Goal: Information Seeking & Learning: Learn about a topic

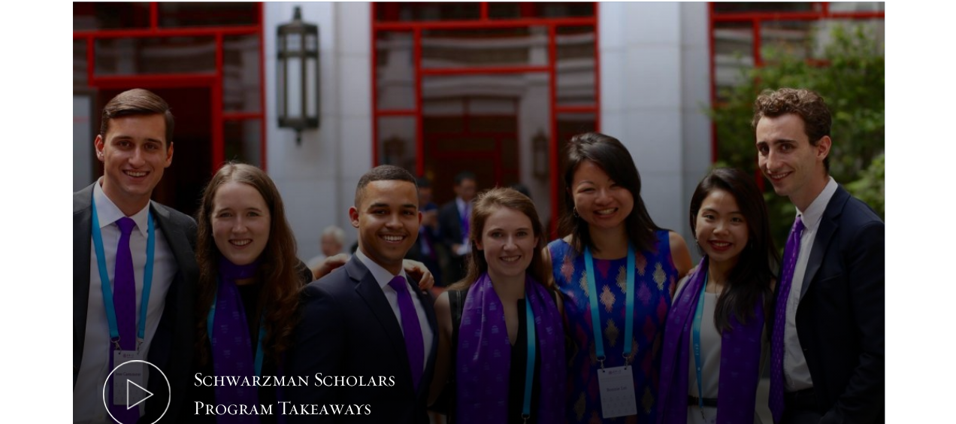
scroll to position [687, 0]
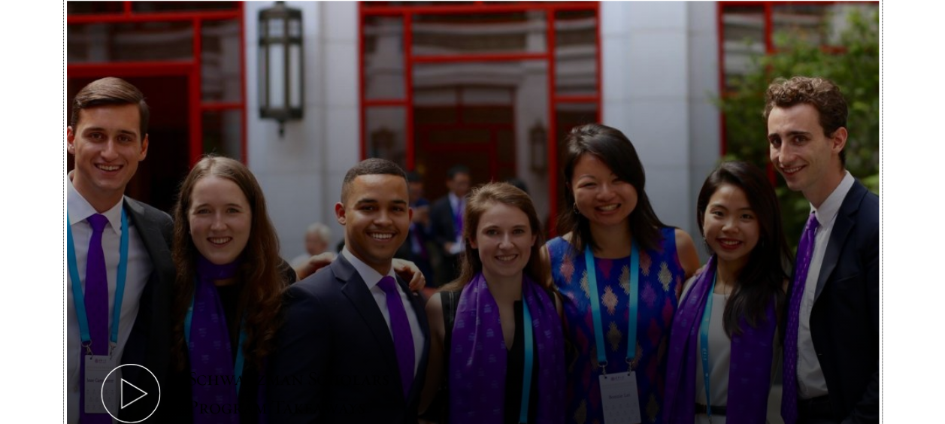
click at [442, 132] on button "Schwarzman Scholars Program Takeaways" at bounding box center [473, 229] width 812 height 457
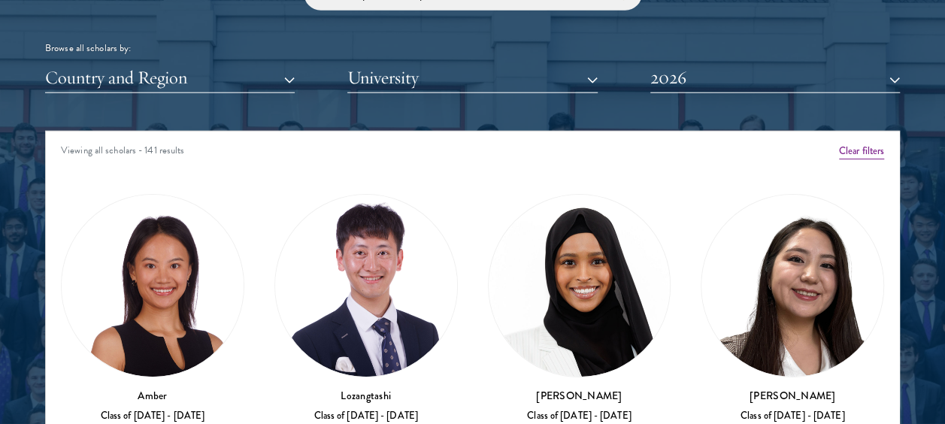
scroll to position [1830, 0]
click at [298, 68] on div "Country and Region All Countries and Regions [GEOGRAPHIC_DATA] [GEOGRAPHIC_DATA…" at bounding box center [472, 77] width 855 height 31
click at [290, 67] on button "Country and Region" at bounding box center [170, 77] width 250 height 31
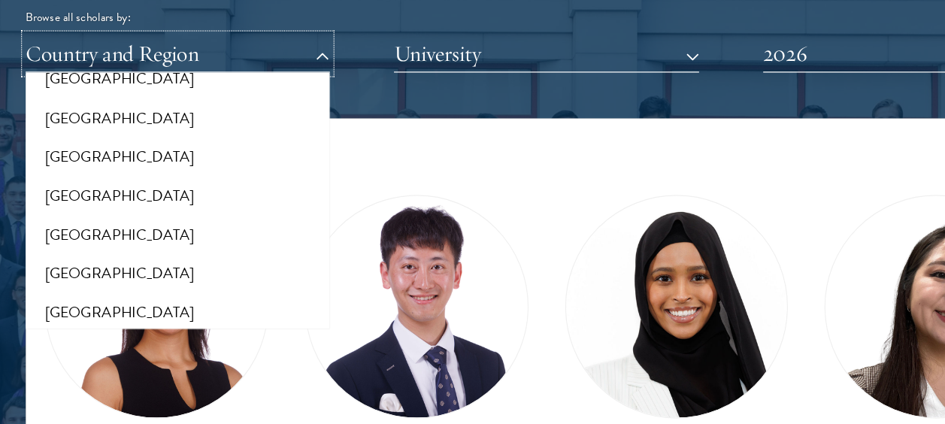
scroll to position [1690, 0]
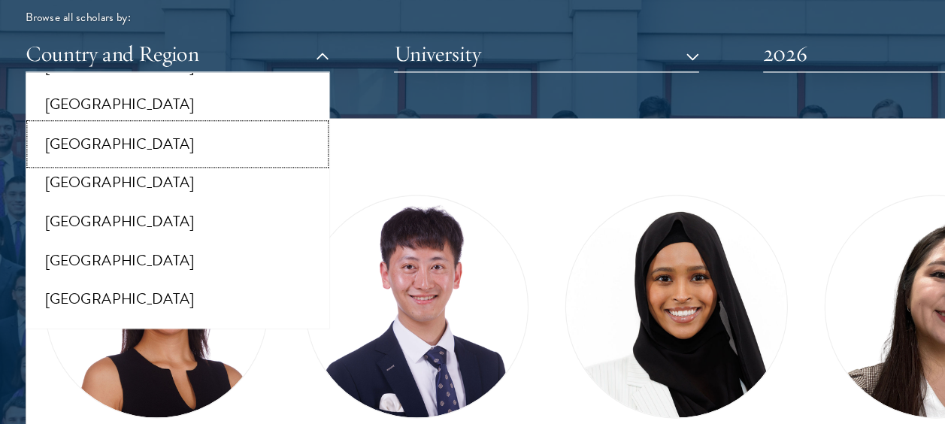
click at [126, 153] on button "[GEOGRAPHIC_DATA]" at bounding box center [170, 152] width 241 height 32
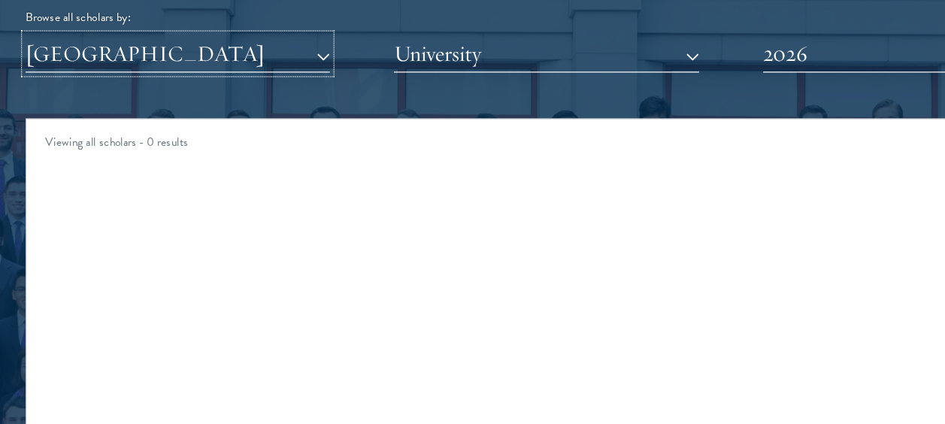
click at [288, 75] on button "[GEOGRAPHIC_DATA]" at bounding box center [170, 77] width 250 height 31
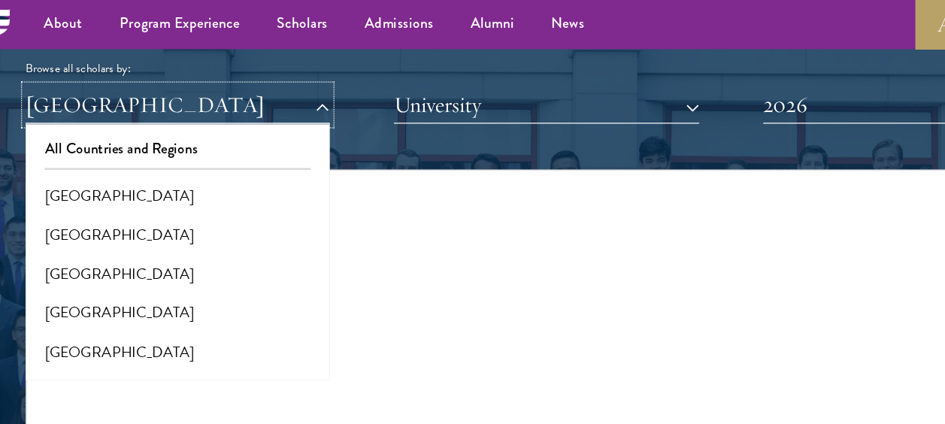
scroll to position [1821, 0]
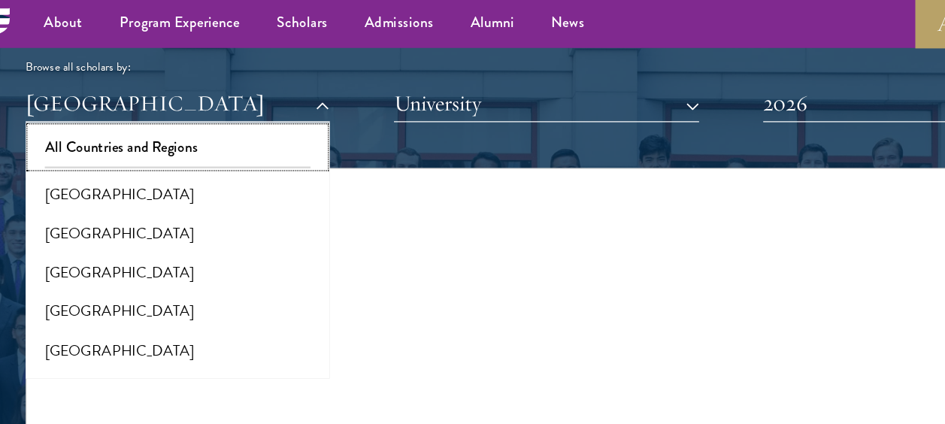
click at [176, 123] on button "All Countries and Regions" at bounding box center [170, 123] width 241 height 32
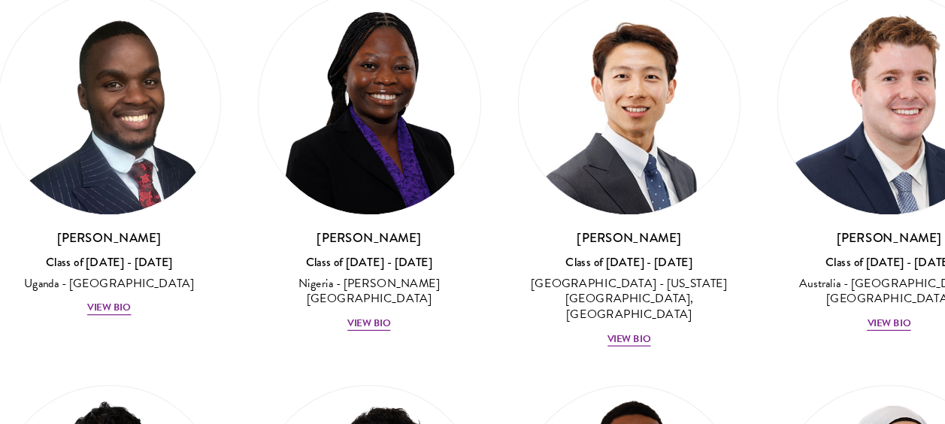
scroll to position [616, 0]
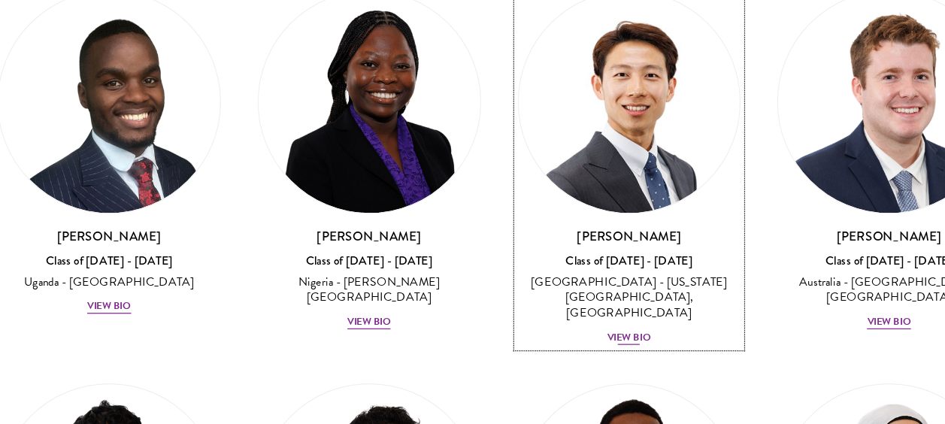
click at [571, 347] on div "View Bio" at bounding box center [580, 353] width 36 height 12
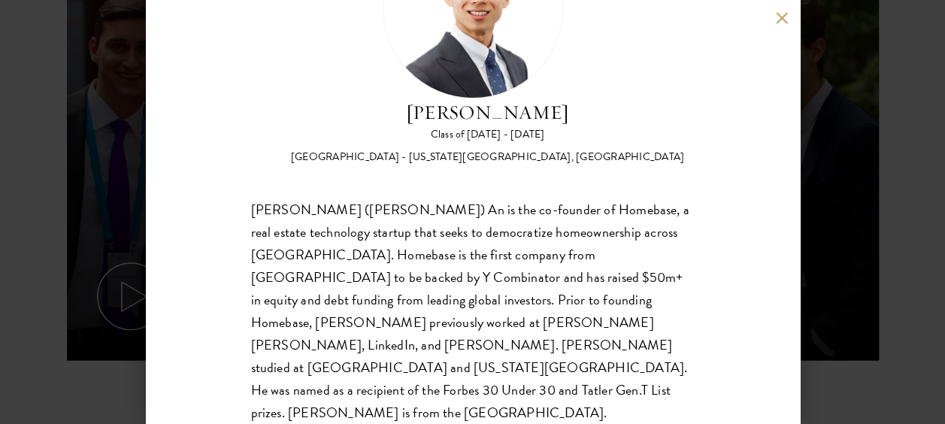
scroll to position [784, 0]
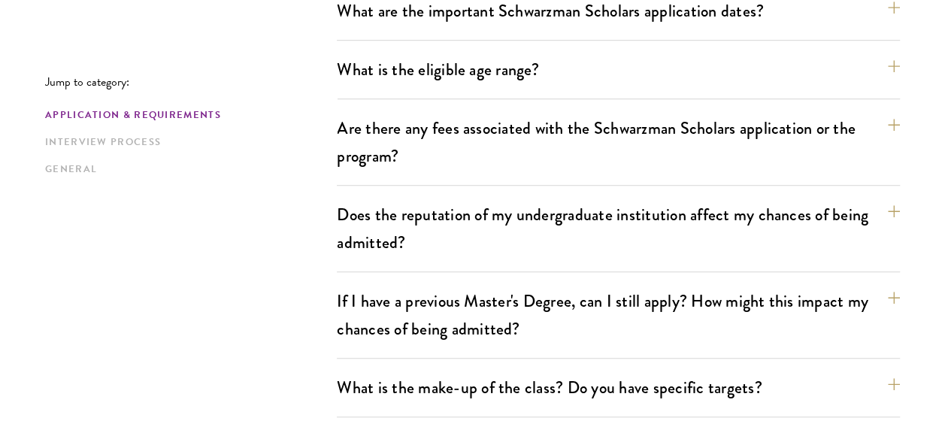
scroll to position [506, 0]
click at [471, 86] on div "What is the eligible age range? Candidates must be at least 18 but not yet 29 y…" at bounding box center [618, 75] width 563 height 47
click at [899, 66] on button "What is the eligible age range?" at bounding box center [625, 69] width 563 height 34
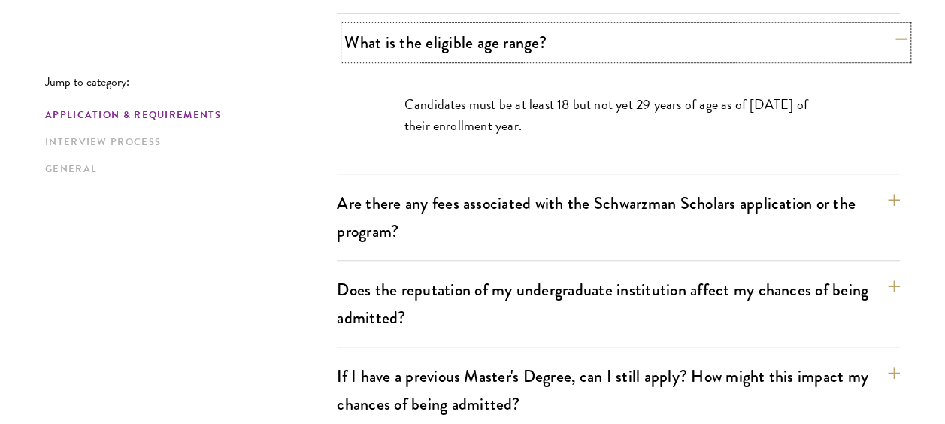
scroll to position [539, 0]
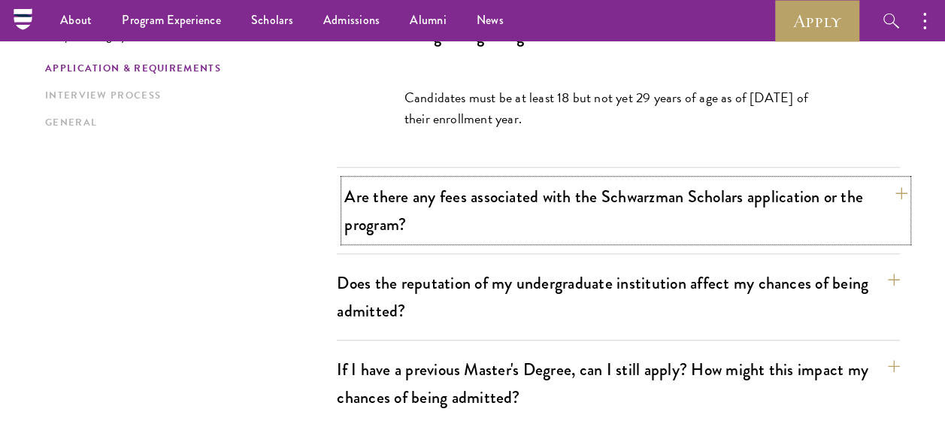
click at [890, 197] on button "Are there any fees associated with the Schwarzman Scholars application or the p…" at bounding box center [625, 211] width 563 height 62
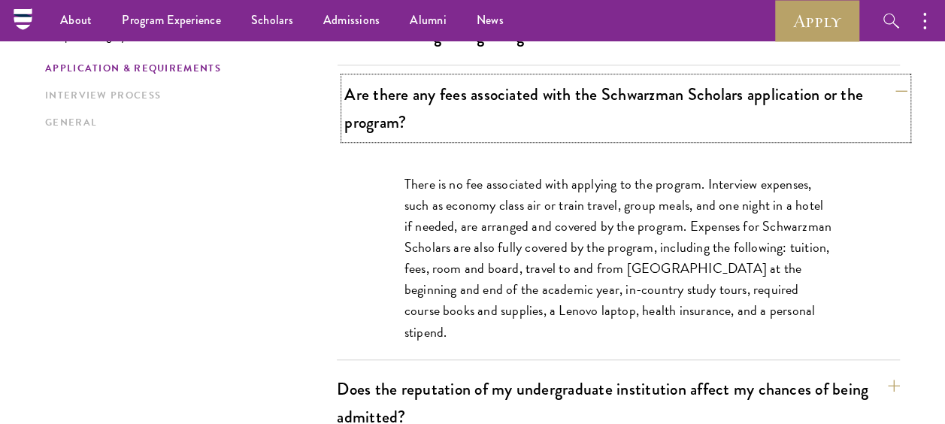
click at [900, 104] on button "Are there any fees associated with the Schwarzman Scholars application or the p…" at bounding box center [625, 108] width 563 height 62
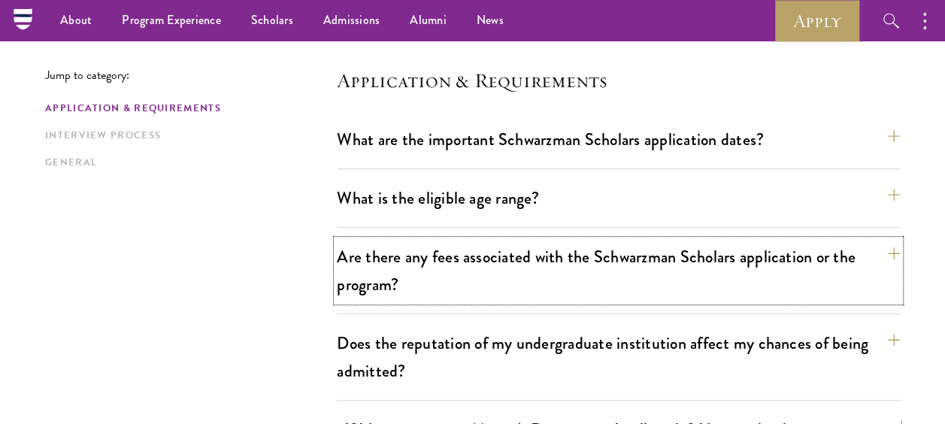
scroll to position [377, 0]
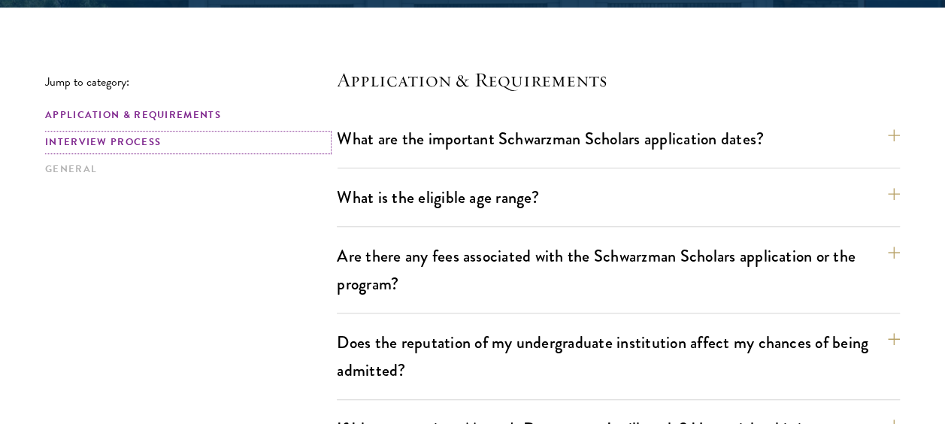
click at [151, 143] on link "Interview Process" at bounding box center [186, 143] width 283 height 16
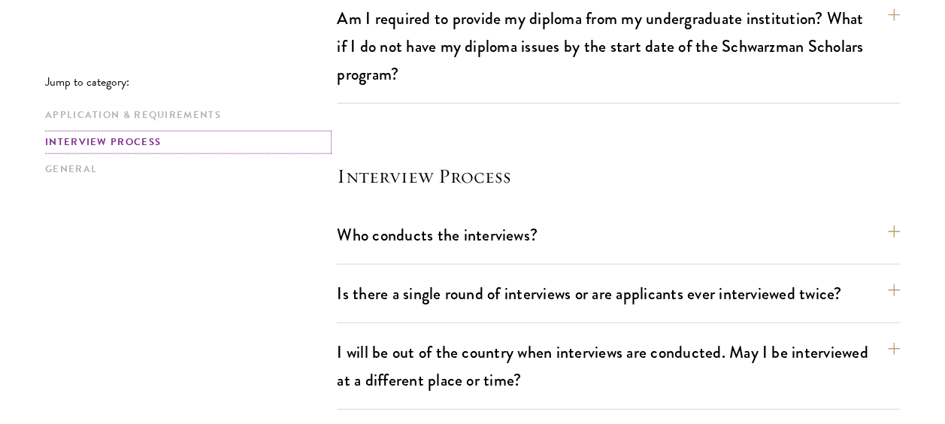
scroll to position [1860, 0]
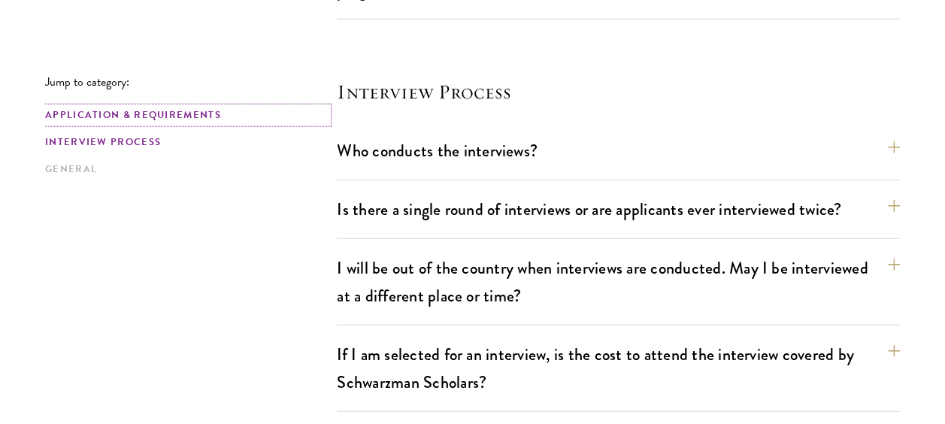
click at [136, 110] on link "Application & Requirements" at bounding box center [186, 116] width 283 height 16
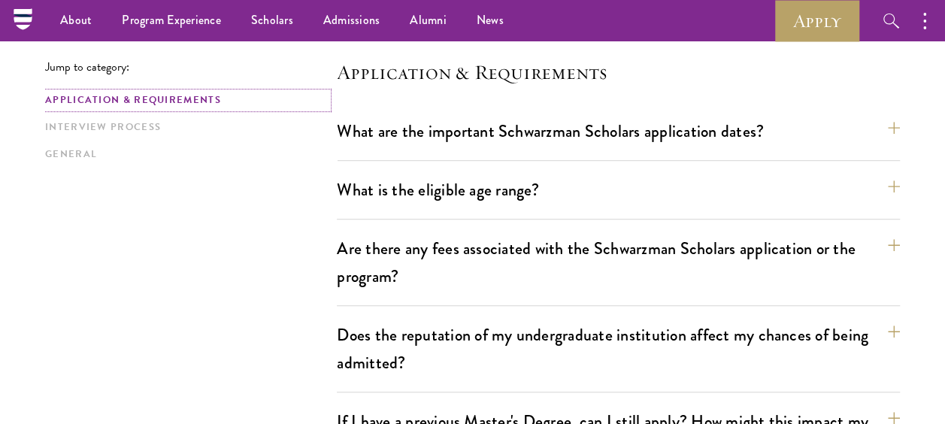
scroll to position [370, 0]
